Goal: Find specific page/section: Find specific page/section

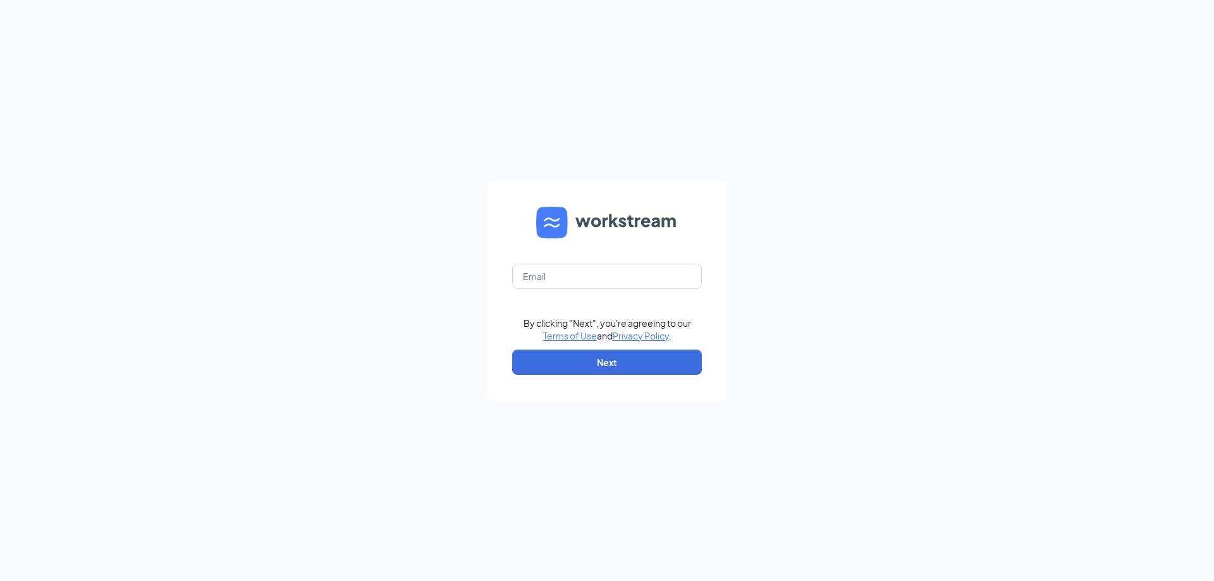
click at [651, 0] on html "By clicking "Next", you're agreeing to our Terms of Use and Privacy Policy . Ne…" at bounding box center [607, 290] width 1214 height 581
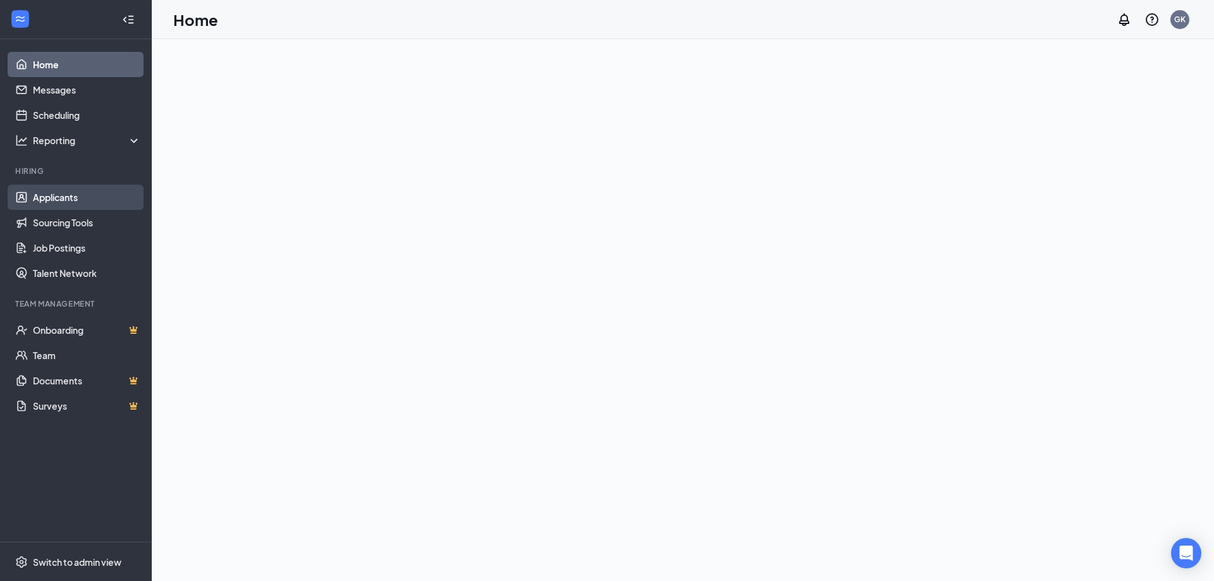
click at [56, 197] on link "Applicants" at bounding box center [87, 197] width 108 height 25
